Goal: Find specific page/section: Find specific page/section

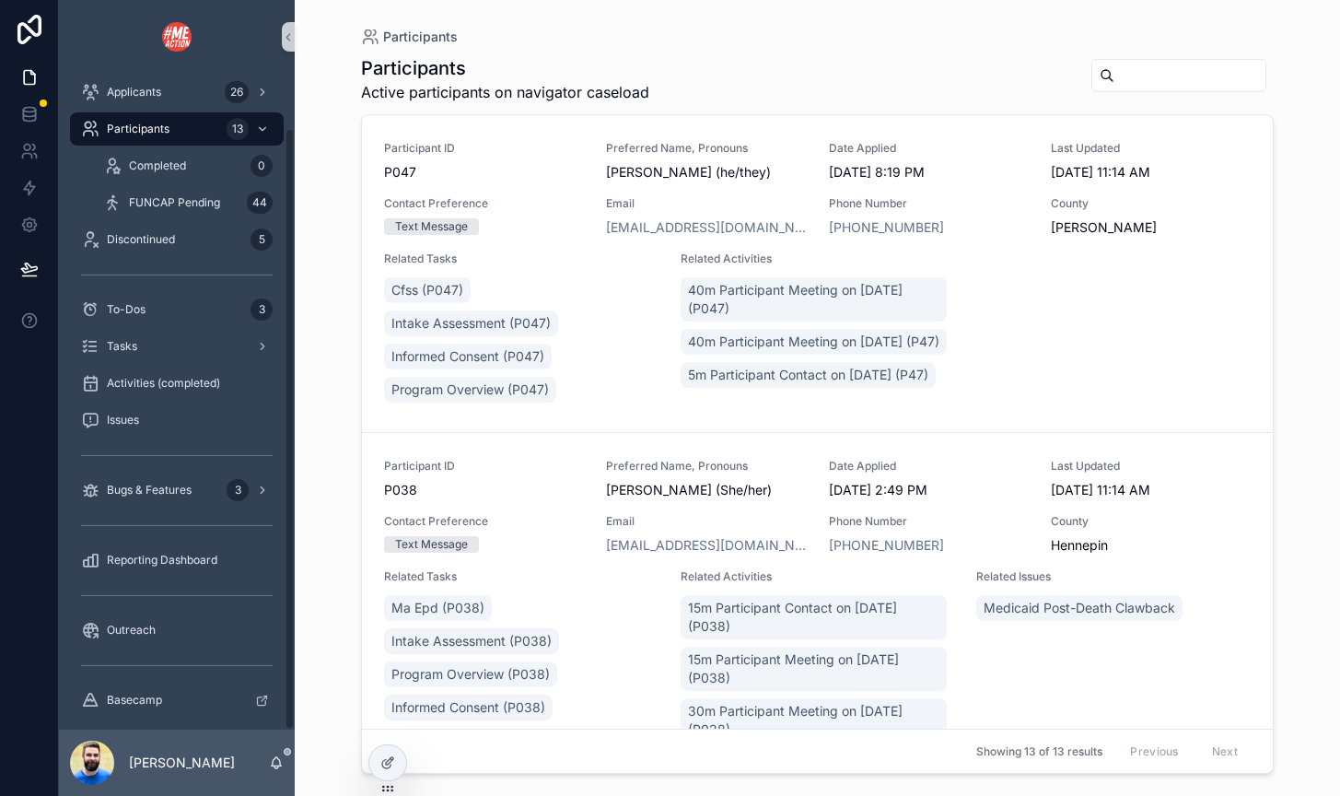
scroll to position [59, 0]
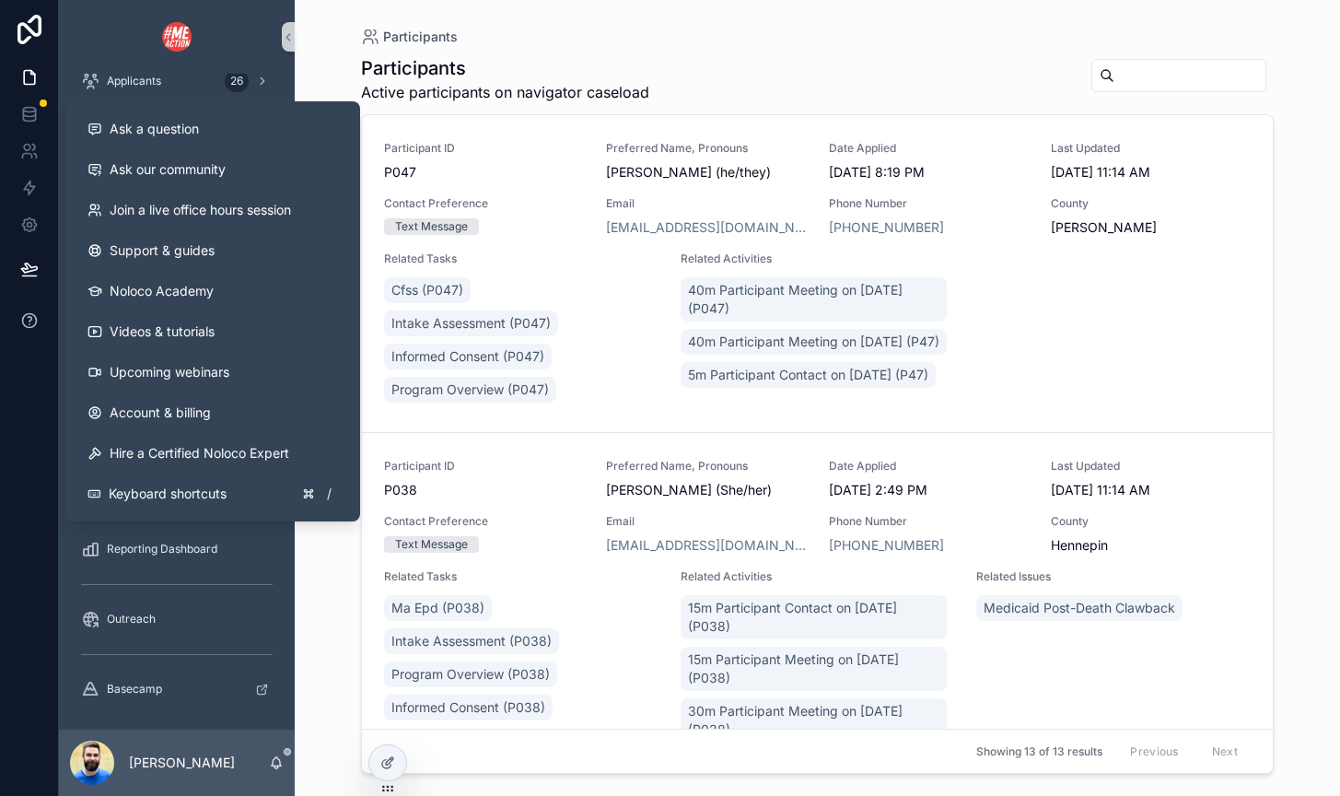
click at [29, 317] on icon at bounding box center [29, 320] width 18 height 18
click at [157, 131] on span "Ask a question" at bounding box center [154, 129] width 89 height 18
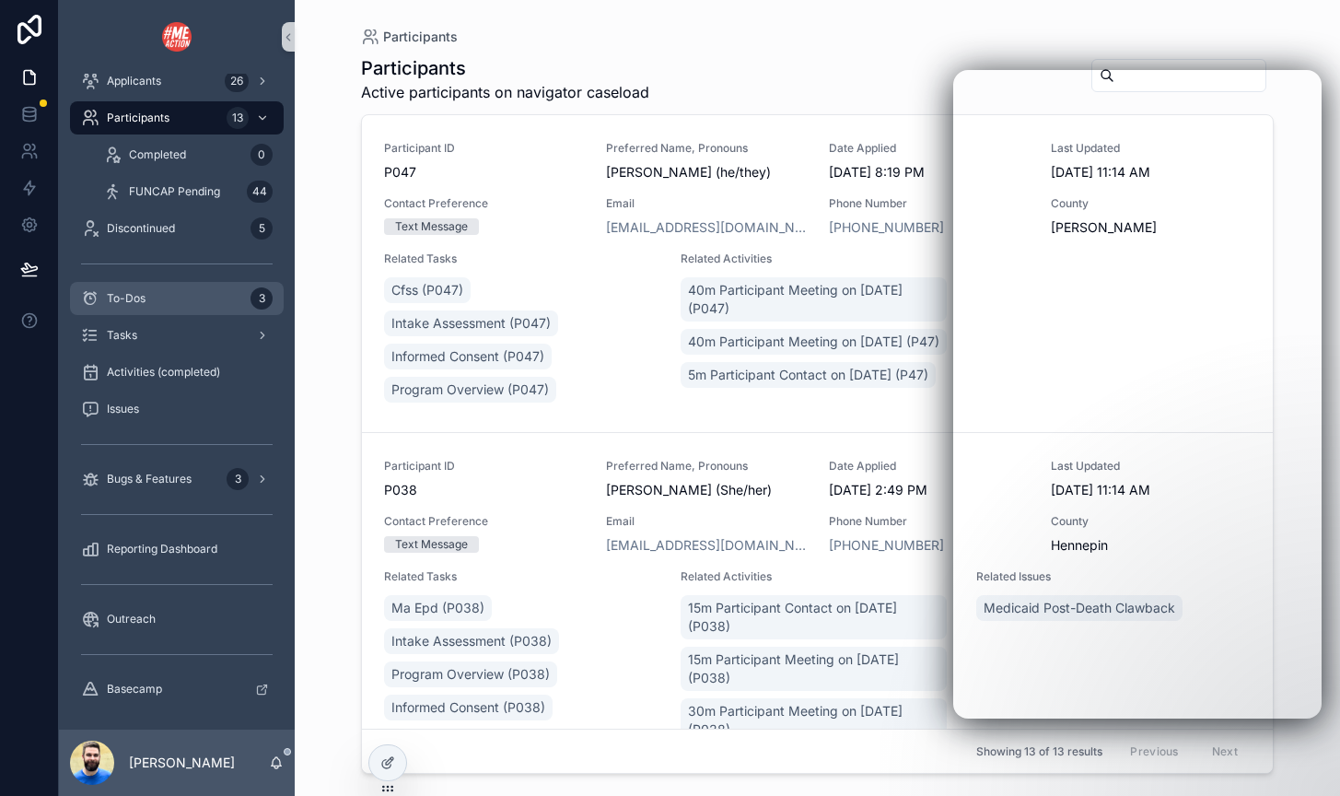
click at [138, 306] on div "To-Dos 3" at bounding box center [177, 298] width 192 height 29
